Goal: Information Seeking & Learning: Learn about a topic

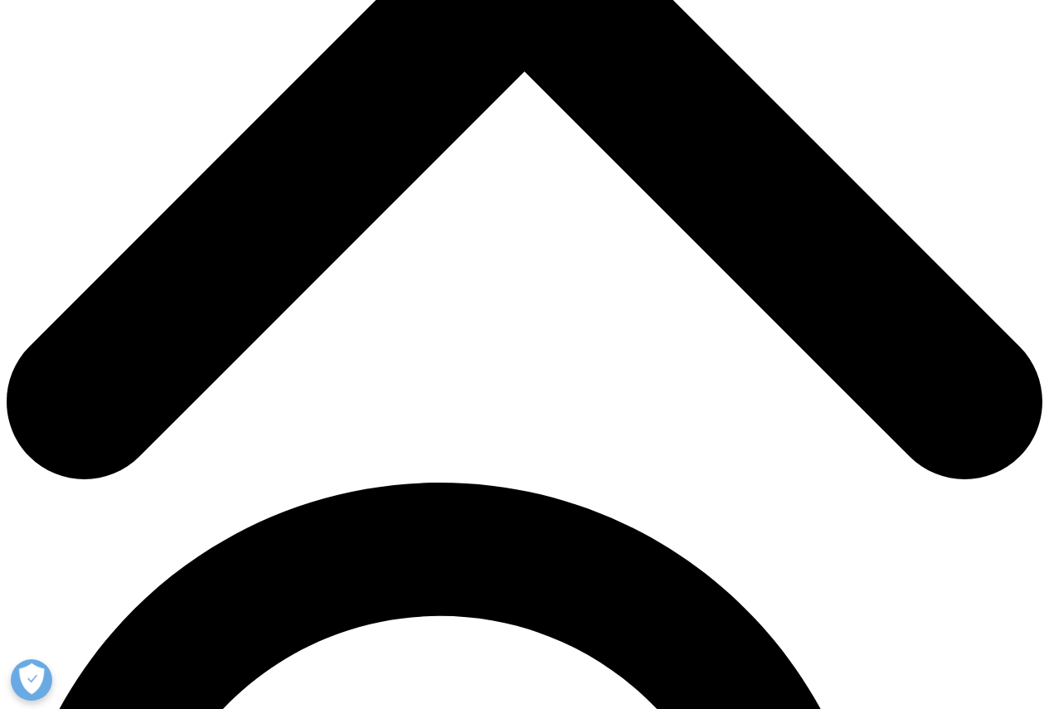
scroll to position [663, 0]
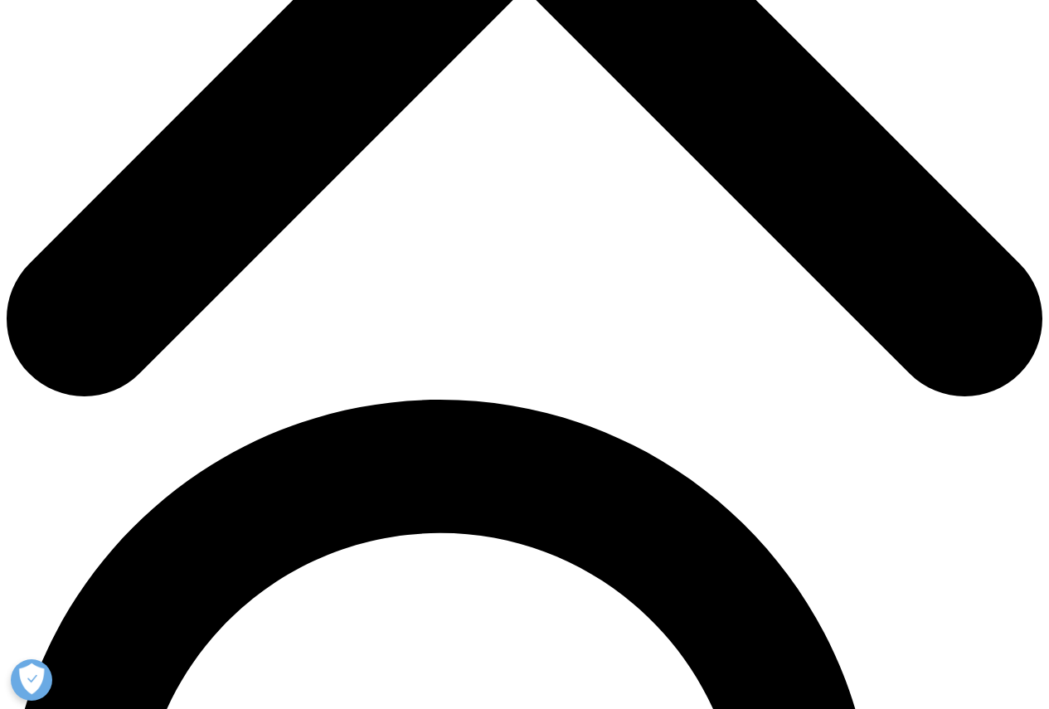
drag, startPoint x: 637, startPoint y: 245, endPoint x: 794, endPoint y: 331, distance: 179.2
drag, startPoint x: 691, startPoint y: 363, endPoint x: 787, endPoint y: 381, distance: 97.9
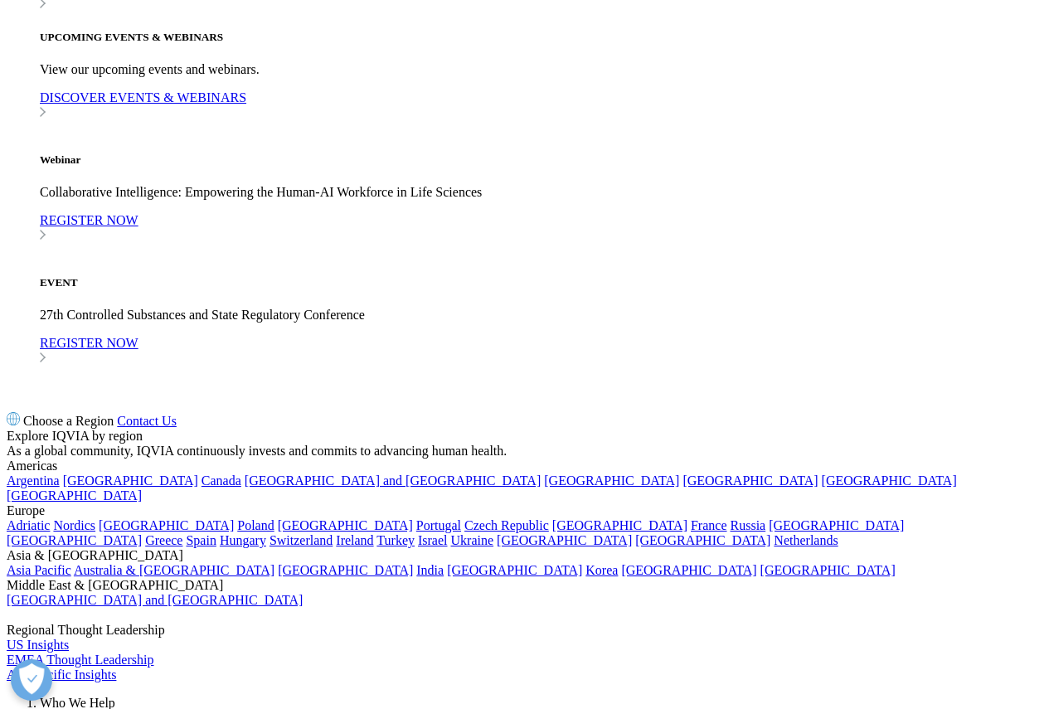
scroll to position [1741, 0]
